Goal: Task Accomplishment & Management: Complete application form

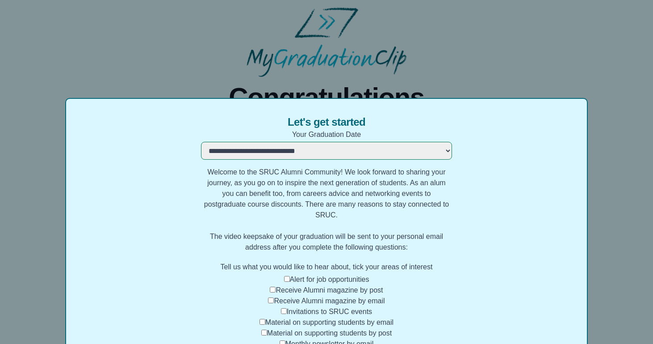
select select "**********"
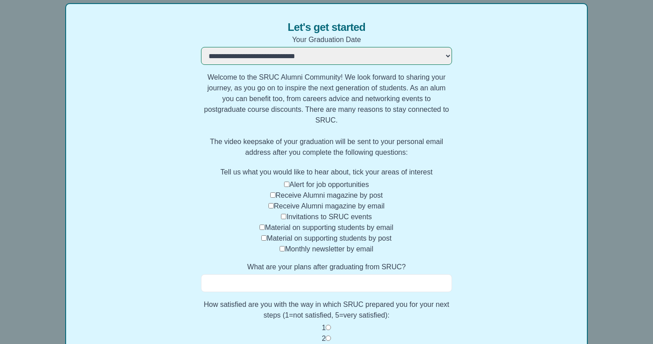
scroll to position [91, 0]
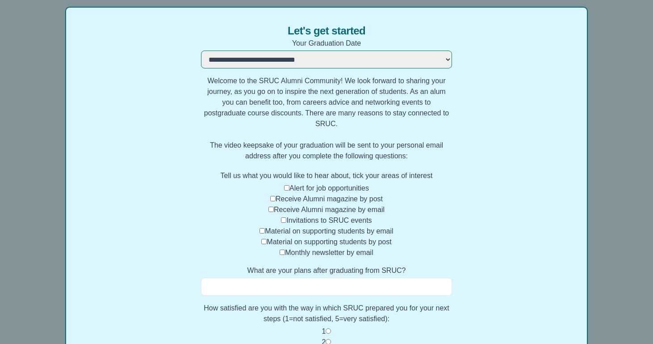
click at [271, 205] on div "Receive Alumni magazine by email" at bounding box center [327, 209] width 252 height 11
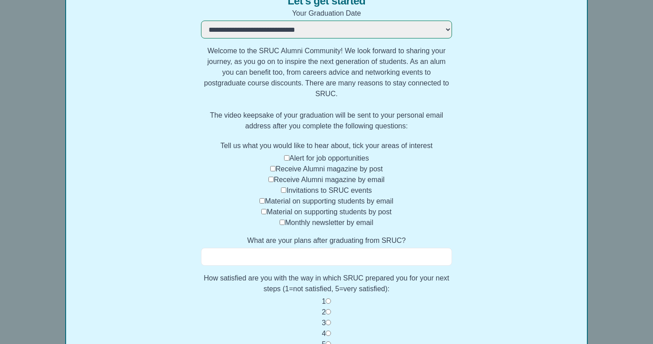
scroll to position [132, 0]
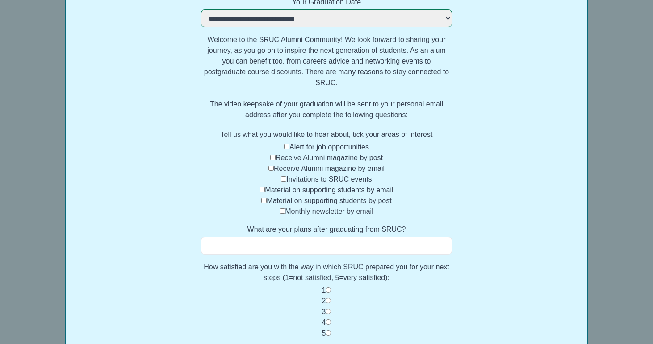
click at [301, 243] on input "What are your plans after graduating from SRUC?" at bounding box center [327, 245] width 252 height 18
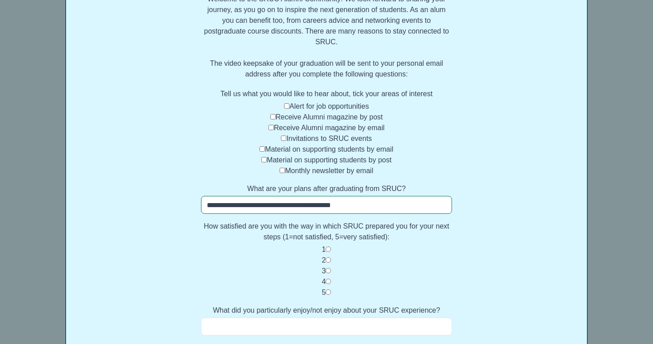
scroll to position [185, 0]
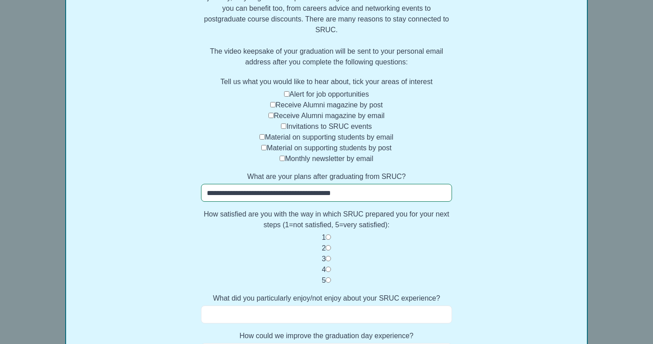
type input "**********"
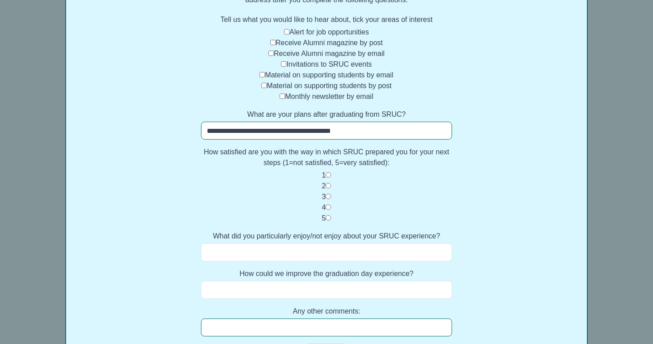
scroll to position [274, 0]
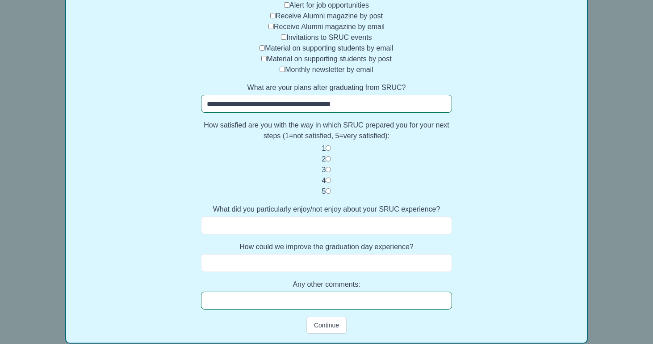
click at [332, 222] on input "What did you particularly enjoy/not enjoy about your SRUC experience?" at bounding box center [327, 225] width 252 height 18
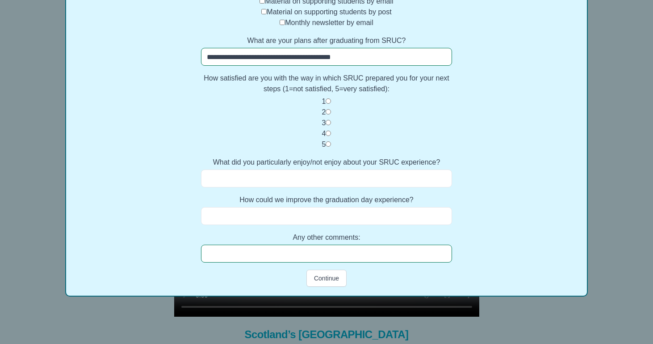
scroll to position [321, 0]
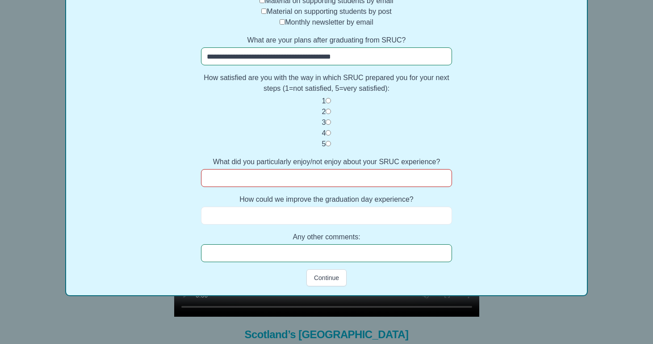
click at [332, 217] on input "How could we improve the graduation day experience?" at bounding box center [327, 215] width 252 height 18
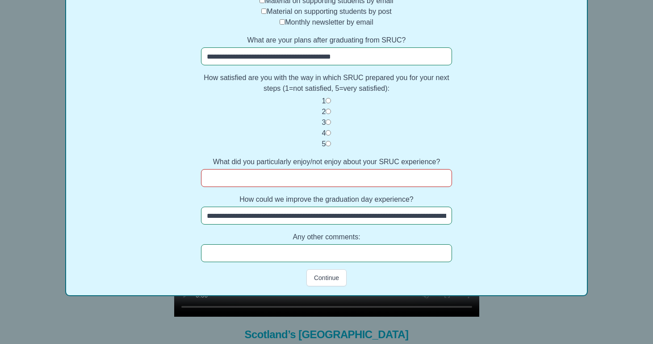
type input "**********"
click at [299, 173] on input "What did you particularly enjoy/not enjoy about your SRUC experience?" at bounding box center [327, 178] width 252 height 18
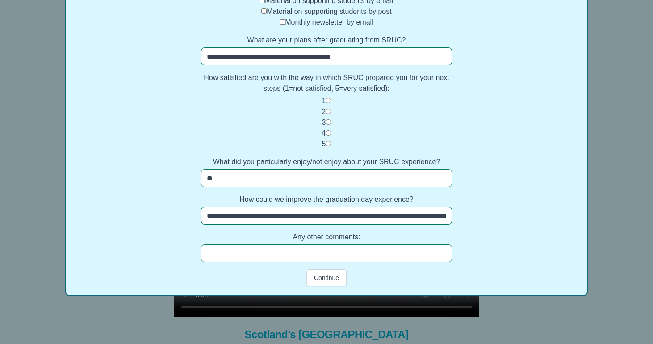
type input "*"
type input "**********"
click at [321, 274] on button "Continue" at bounding box center [327, 277] width 40 height 17
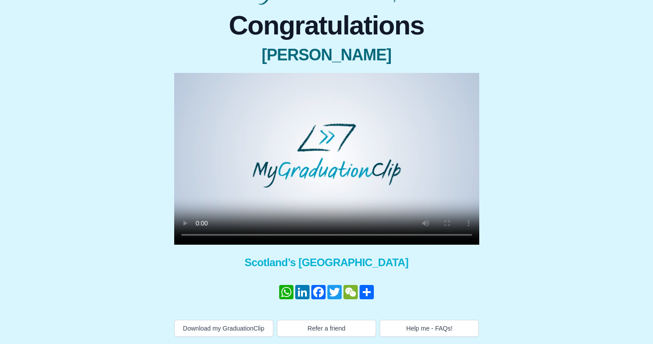
scroll to position [72, 0]
click at [328, 164] on video at bounding box center [326, 159] width 305 height 172
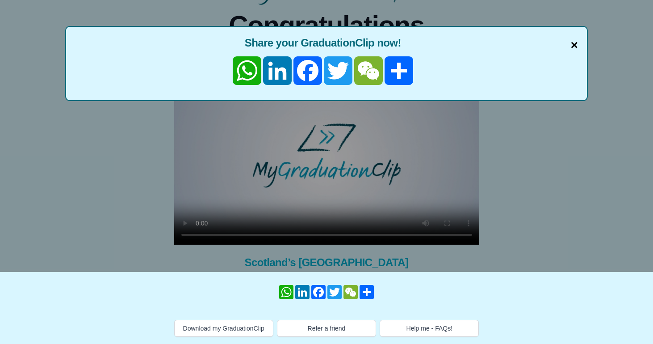
click at [575, 49] on span "×" at bounding box center [574, 45] width 7 height 19
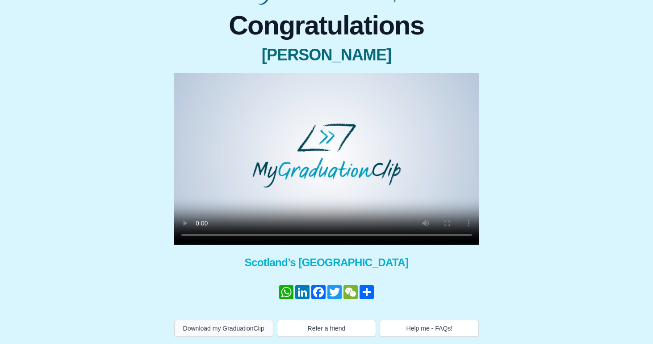
click at [214, 328] on button "Download my GraduationClip" at bounding box center [223, 327] width 99 height 17
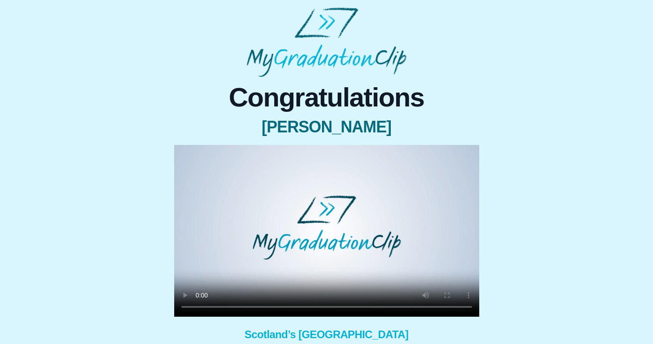
scroll to position [0, 0]
